Goal: Transaction & Acquisition: Purchase product/service

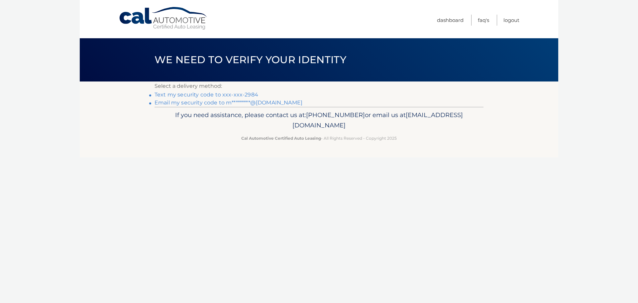
click at [184, 95] on link "Text my security code to xxx-xxx-2984" at bounding box center [206, 94] width 104 height 6
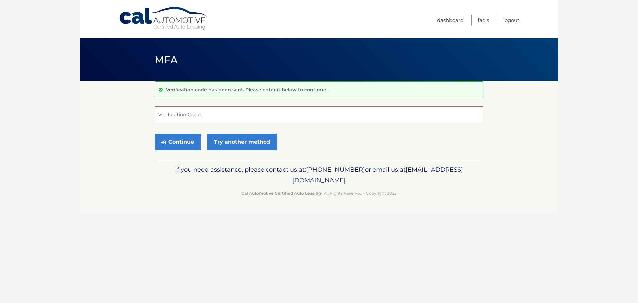
click at [176, 114] on input "Verification Code" at bounding box center [318, 114] width 329 height 17
click at [182, 113] on input "Verification Code" at bounding box center [318, 114] width 329 height 17
type input "375350"
click at [181, 145] on button "Continue" at bounding box center [177, 142] width 46 height 17
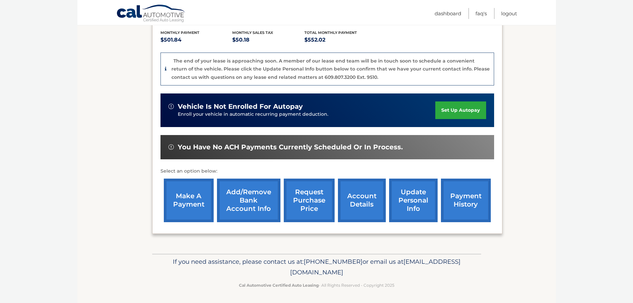
scroll to position [151, 0]
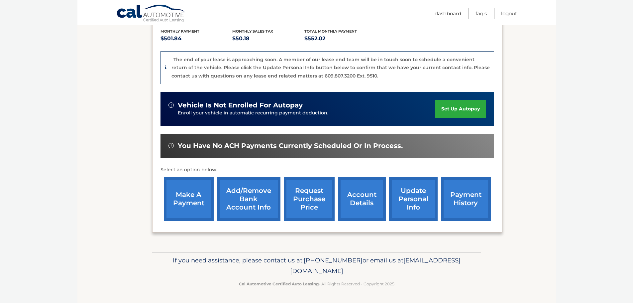
click at [186, 194] on link "make a payment" at bounding box center [189, 199] width 50 height 44
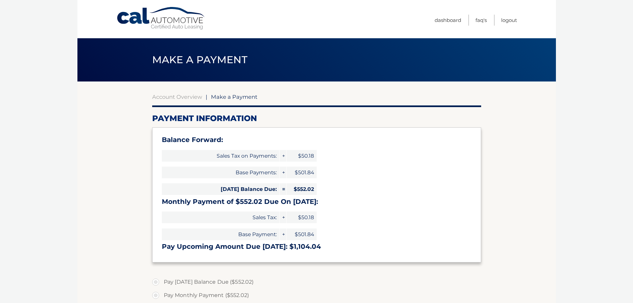
select select "YWZlM2MxNjktYTFjYi00Y2M1LWI1ODUtY2Y4MTRjOGUxYzlm"
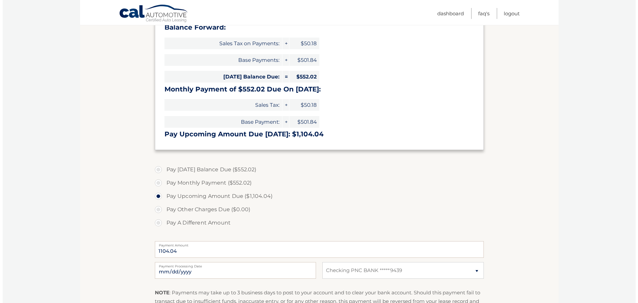
scroll to position [166, 0]
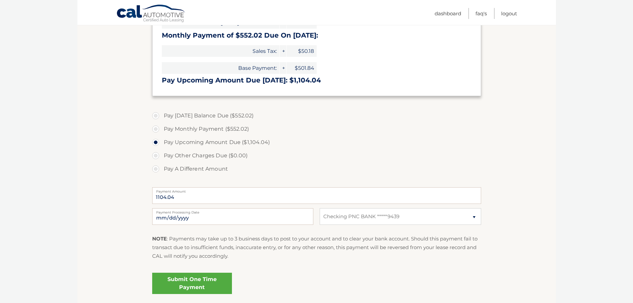
click at [156, 129] on label "Pay Monthly Payment ($552.02)" at bounding box center [316, 128] width 329 height 13
click at [156, 129] on input "Pay Monthly Payment ($552.02)" at bounding box center [158, 127] width 7 height 11
radio input "true"
type input "552.02"
click at [194, 288] on link "Submit One Time Payment" at bounding box center [192, 282] width 80 height 21
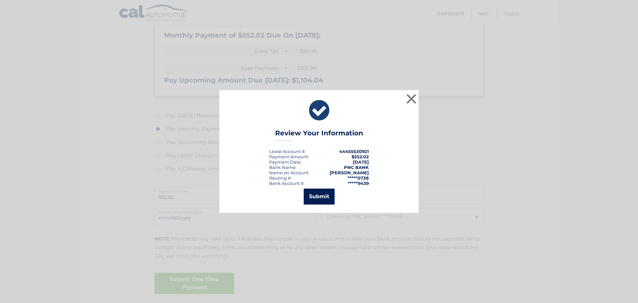
click at [321, 195] on button "Submit" at bounding box center [319, 196] width 31 height 16
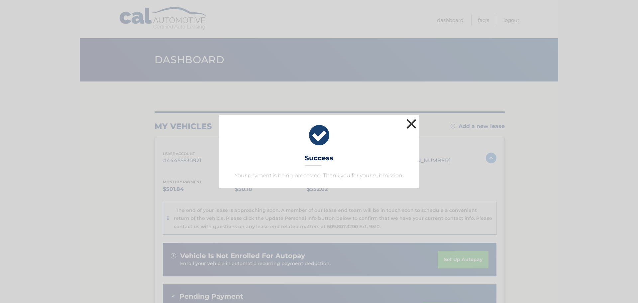
click at [412, 122] on button "×" at bounding box center [411, 123] width 13 height 13
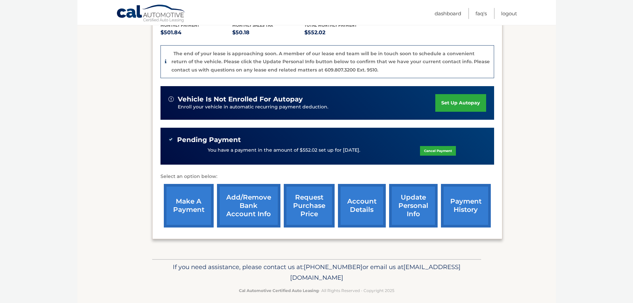
scroll to position [163, 0]
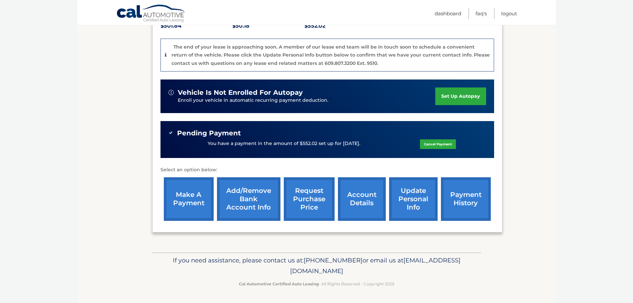
click at [369, 203] on link "account details" at bounding box center [362, 199] width 48 height 44
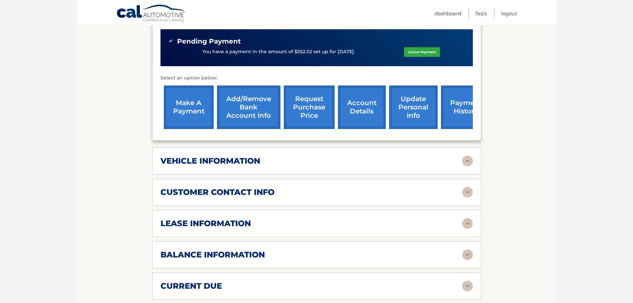
scroll to position [233, 0]
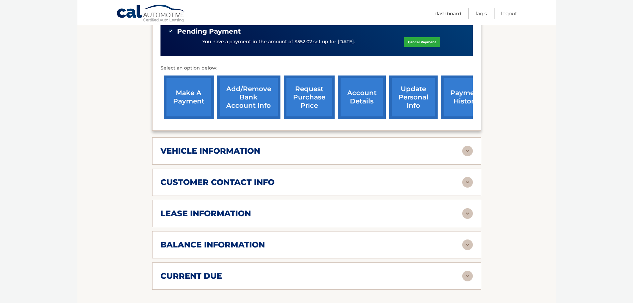
click at [466, 213] on img at bounding box center [467, 213] width 11 height 11
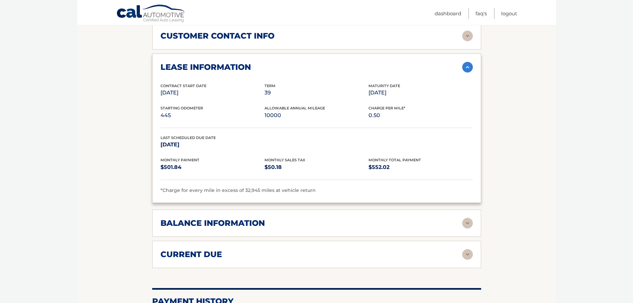
scroll to position [399, 0]
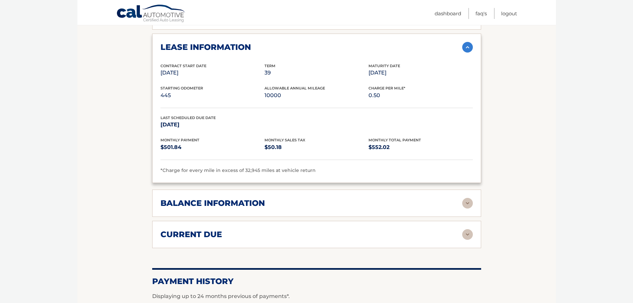
click at [470, 204] on img at bounding box center [467, 203] width 11 height 11
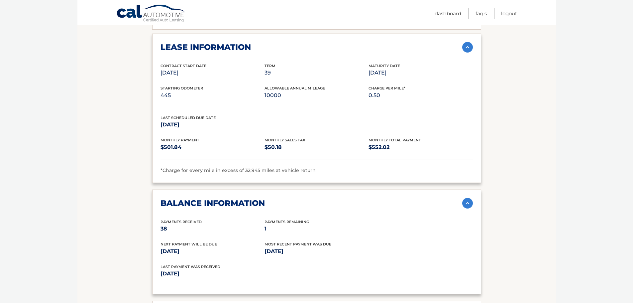
click at [470, 204] on img at bounding box center [467, 203] width 11 height 11
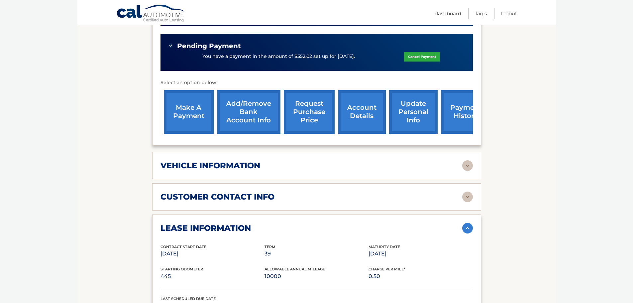
scroll to position [266, 0]
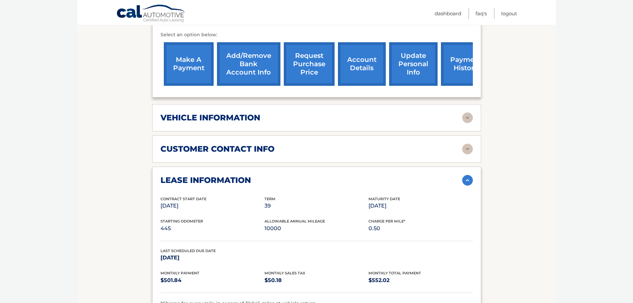
click at [459, 118] on div "vehicle information" at bounding box center [311, 118] width 302 height 10
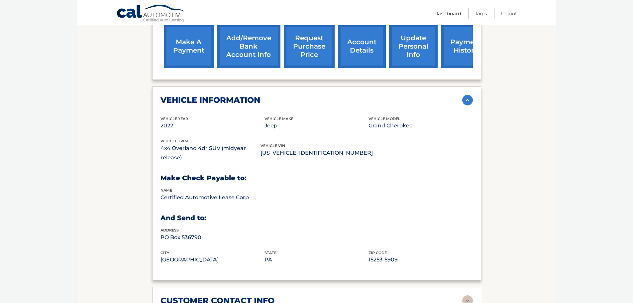
scroll to position [299, 0]
